Goal: Information Seeking & Learning: Learn about a topic

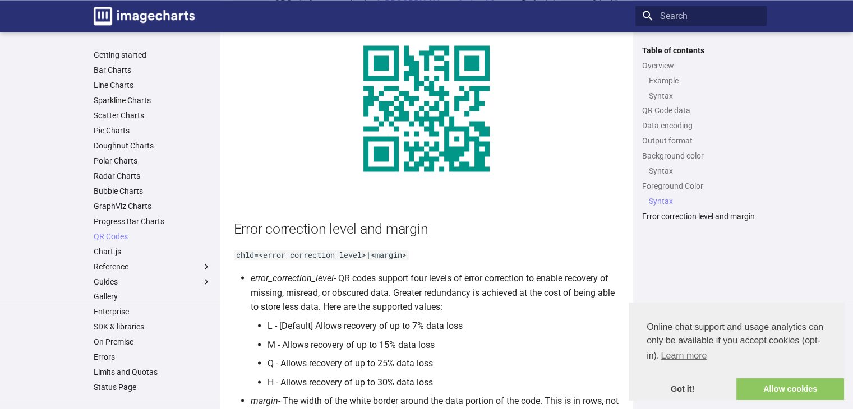
scroll to position [1999, 0]
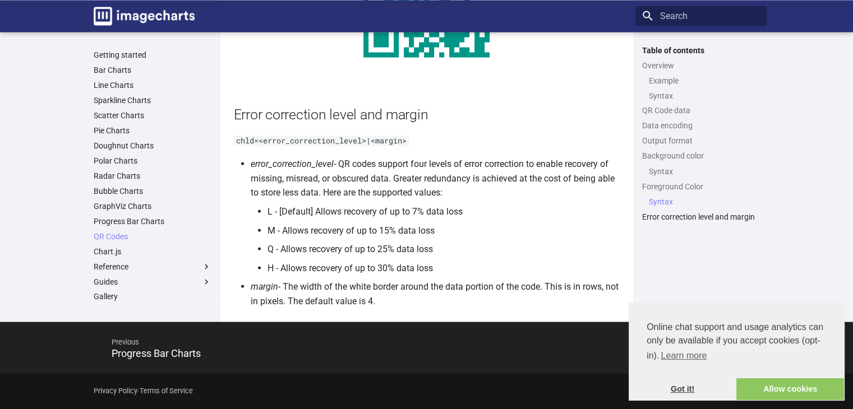
click at [673, 390] on link "Got it!" at bounding box center [683, 389] width 108 height 22
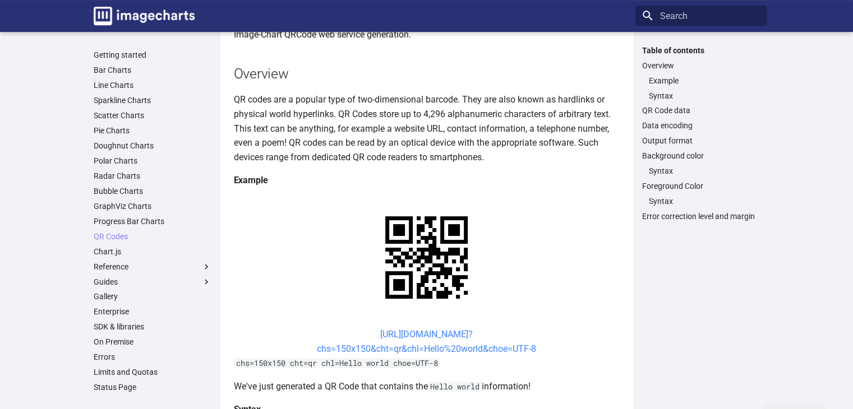
scroll to position [0, 0]
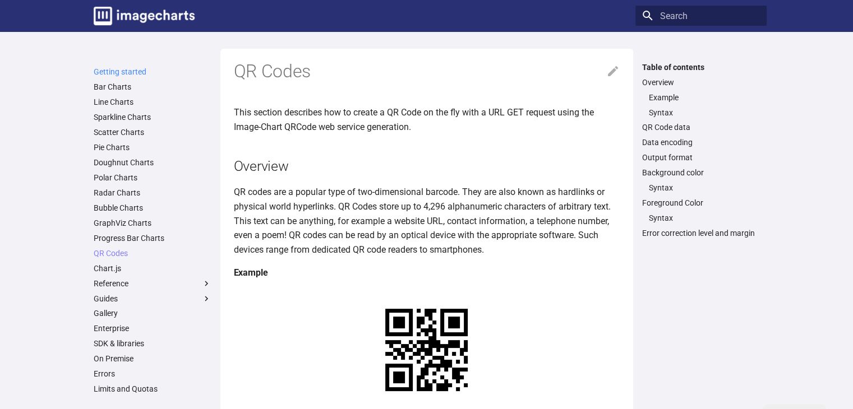
click at [137, 72] on link "Getting started" at bounding box center [153, 72] width 118 height 10
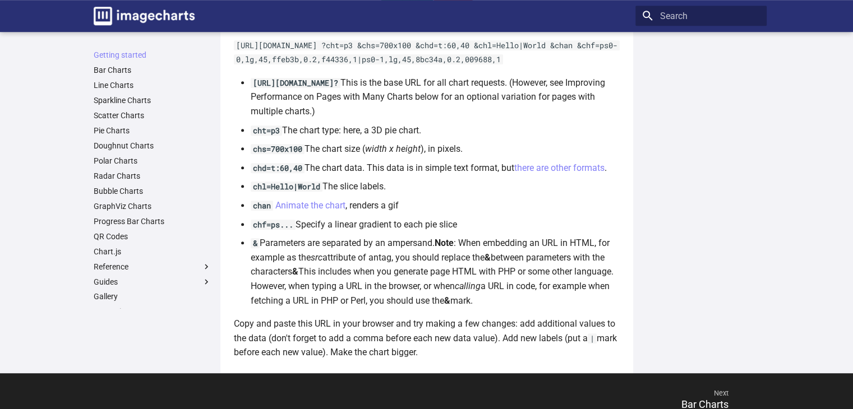
scroll to position [676, 0]
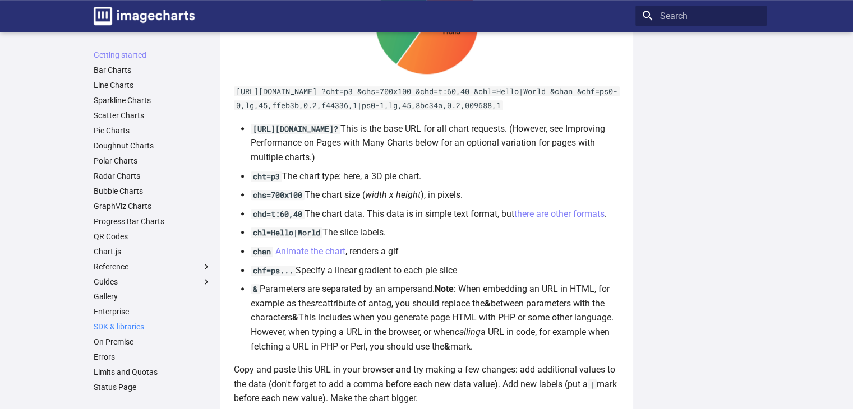
click at [121, 326] on link "SDK & libraries" at bounding box center [153, 327] width 118 height 10
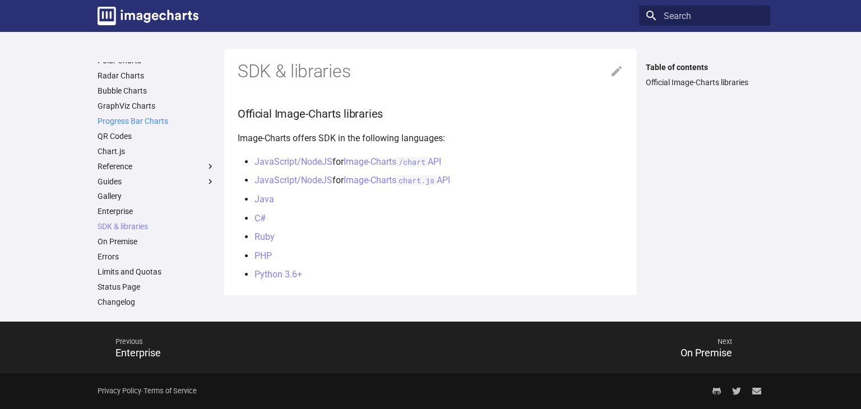
scroll to position [131, 0]
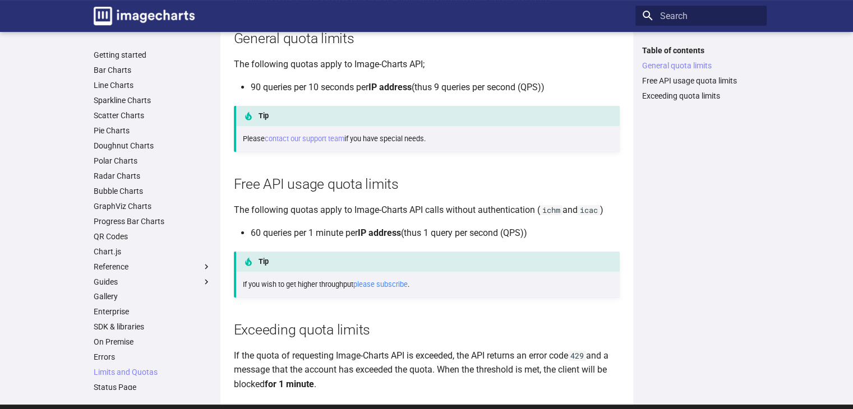
scroll to position [168, 0]
